Goal: Transaction & Acquisition: Purchase product/service

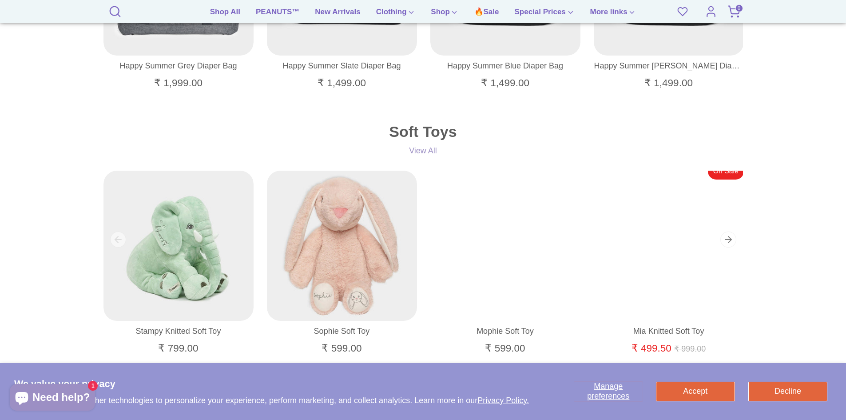
scroll to position [711, 0]
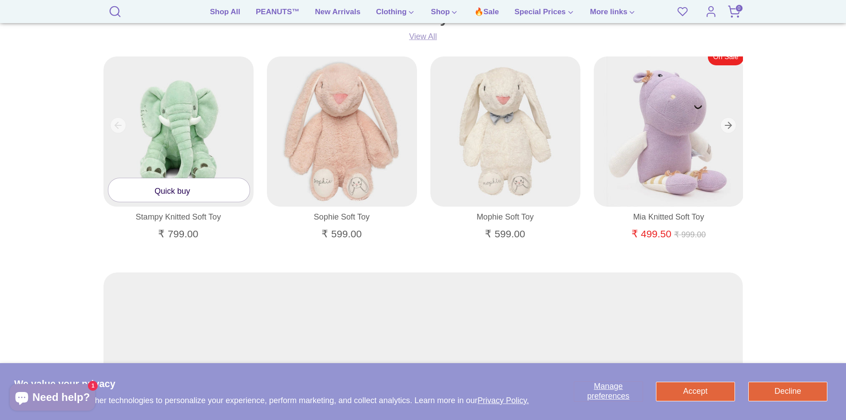
click at [186, 193] on link "Quick buy" at bounding box center [178, 190] width 141 height 24
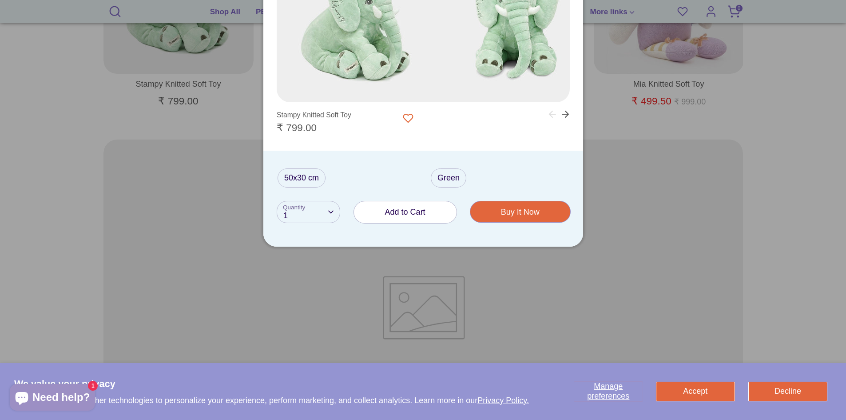
scroll to position [844, 0]
click at [385, 213] on span "Add to Cart" at bounding box center [405, 211] width 40 height 9
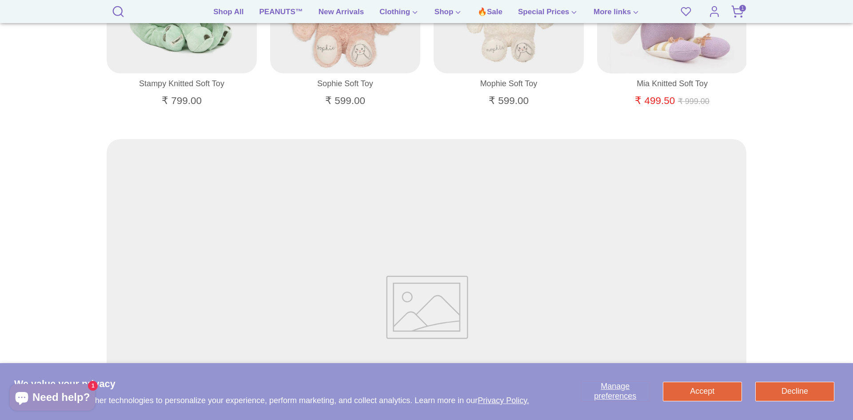
click at [736, 13] on icon at bounding box center [737, 11] width 13 height 13
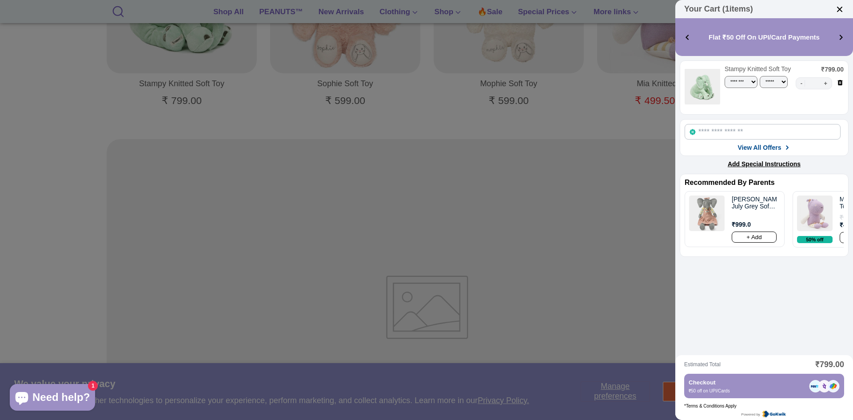
click at [274, 11] on div at bounding box center [426, 210] width 853 height 420
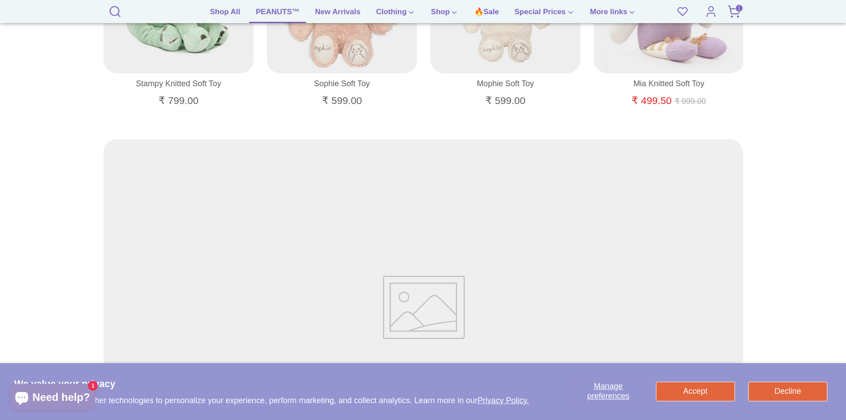
click at [274, 11] on link "PEANUTS™" at bounding box center [277, 14] width 57 height 17
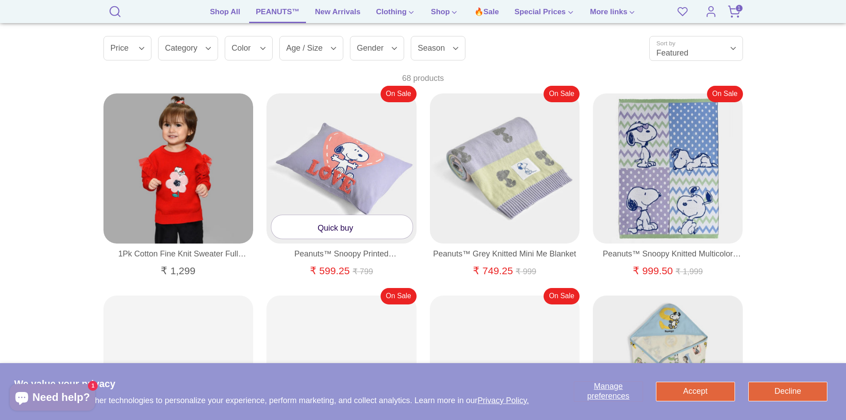
scroll to position [533, 0]
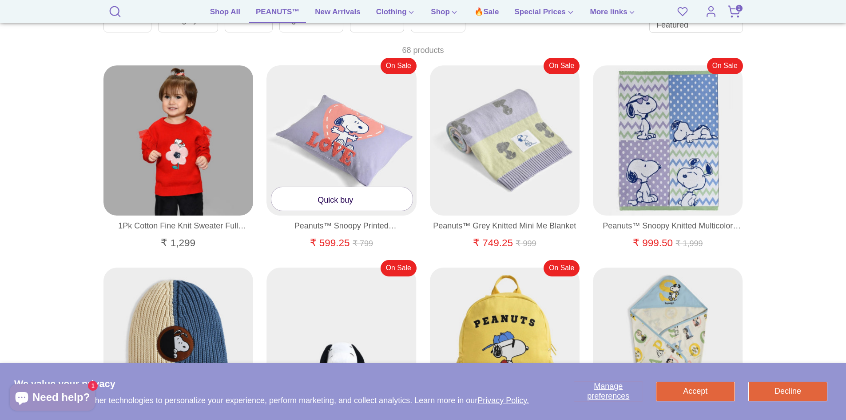
click at [345, 201] on link "Quick buy" at bounding box center [341, 199] width 141 height 24
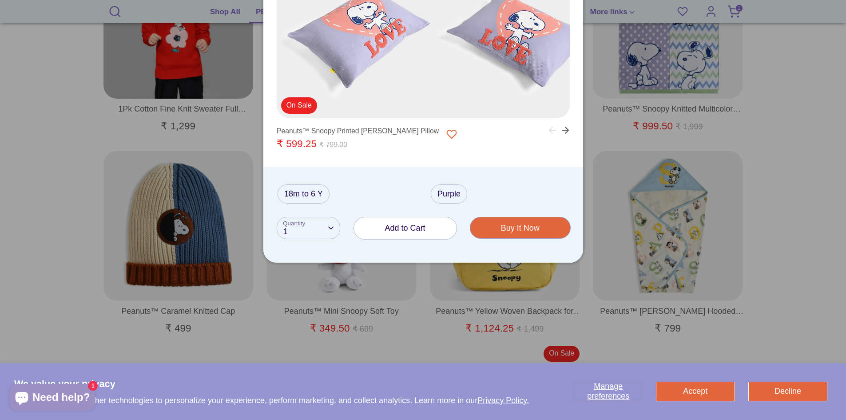
scroll to position [666, 0]
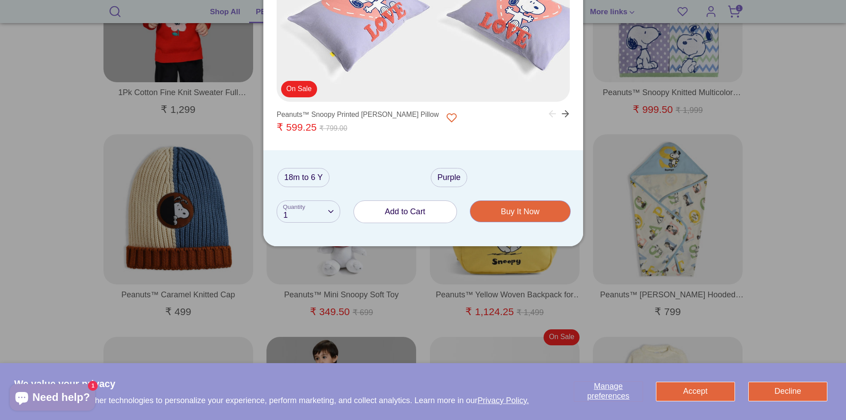
click at [409, 209] on span "Add to Cart" at bounding box center [405, 211] width 40 height 9
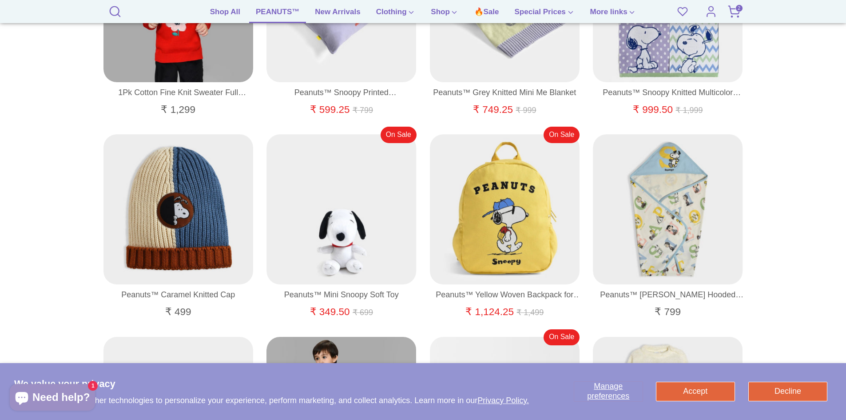
click at [735, 13] on icon at bounding box center [734, 11] width 13 height 13
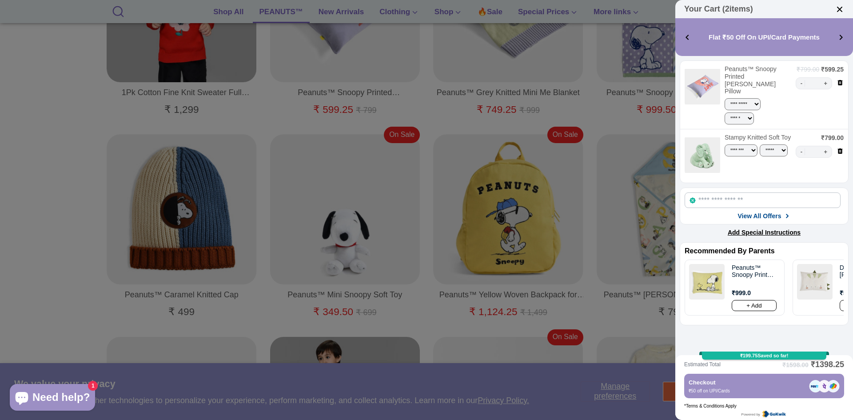
click at [838, 7] on img at bounding box center [839, 9] width 9 height 9
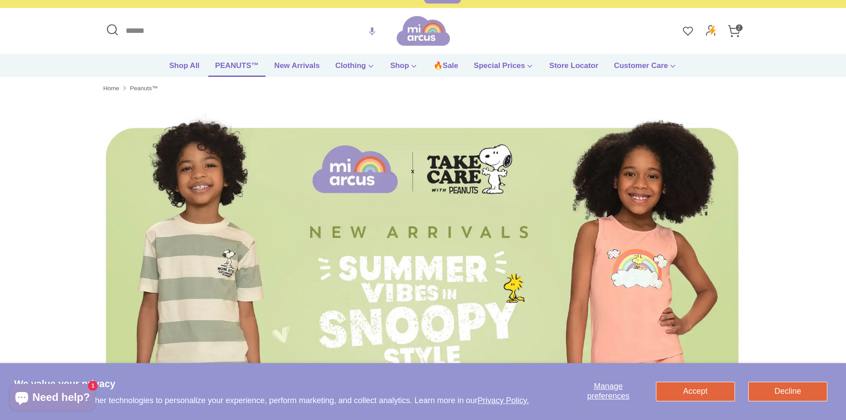
scroll to position [0, 0]
